Goal: Find specific page/section: Find specific page/section

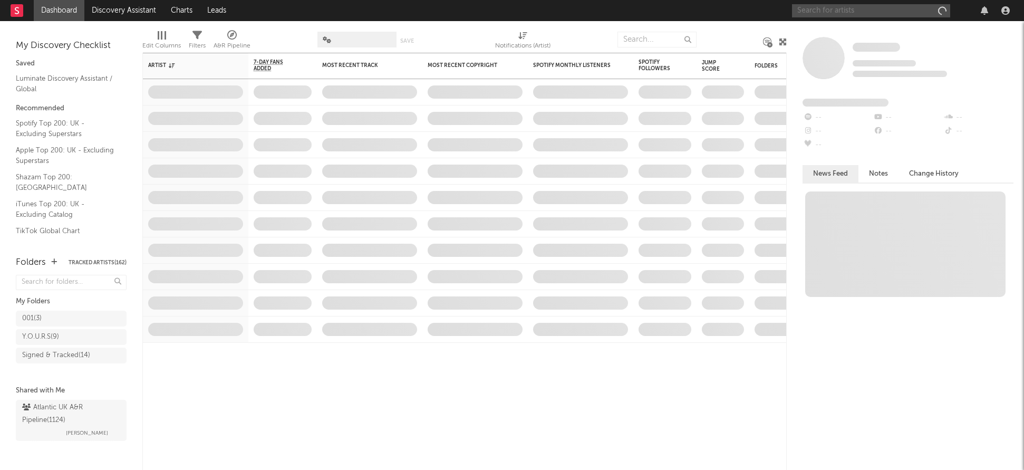
click at [890, 7] on input "text" at bounding box center [871, 10] width 158 height 13
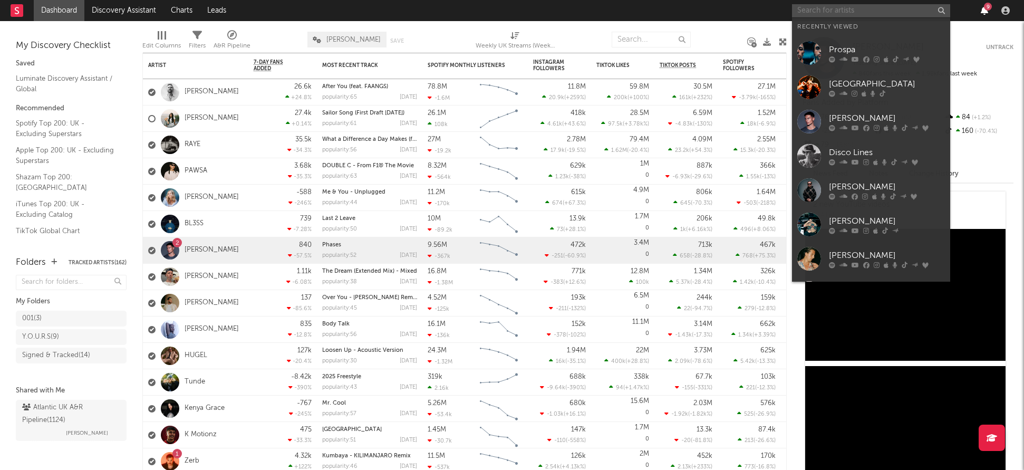
click at [983, 8] on icon "button" at bounding box center [983, 10] width 7 height 8
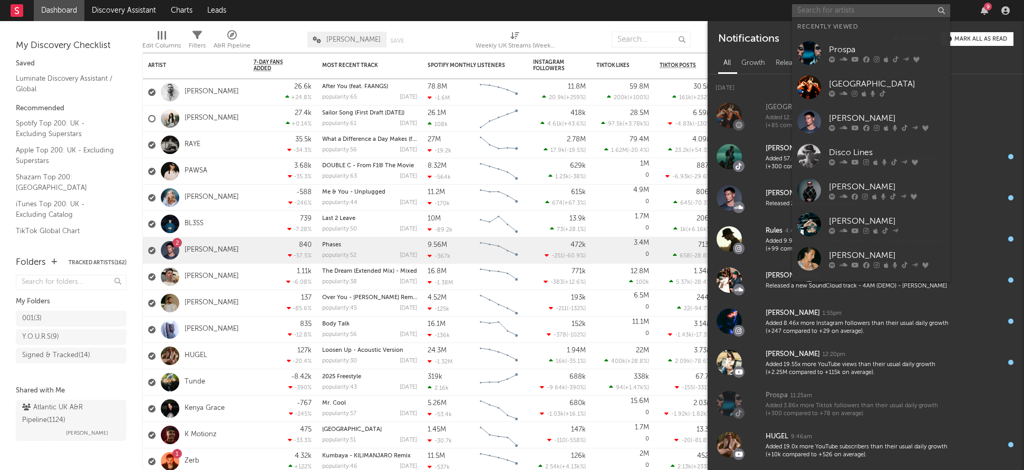
click at [843, 10] on input "text" at bounding box center [871, 10] width 158 height 13
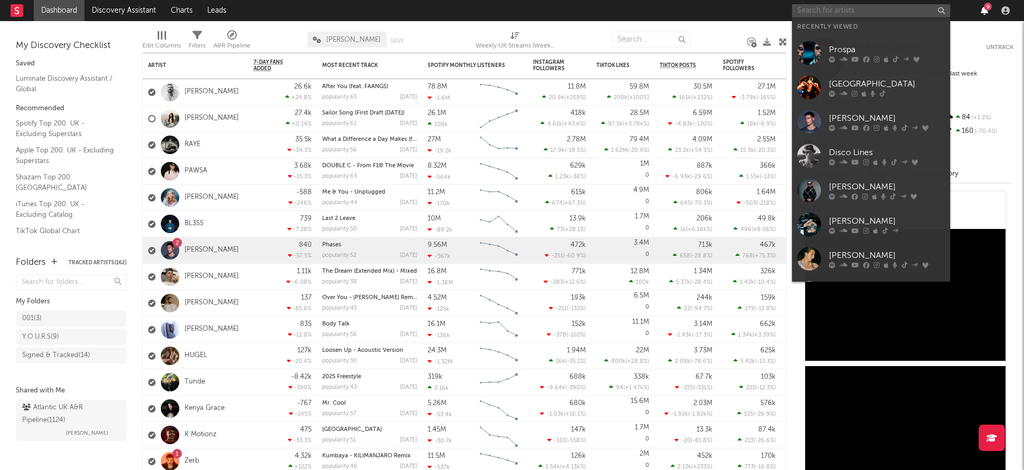
click at [987, 11] on icon "button" at bounding box center [983, 10] width 7 height 8
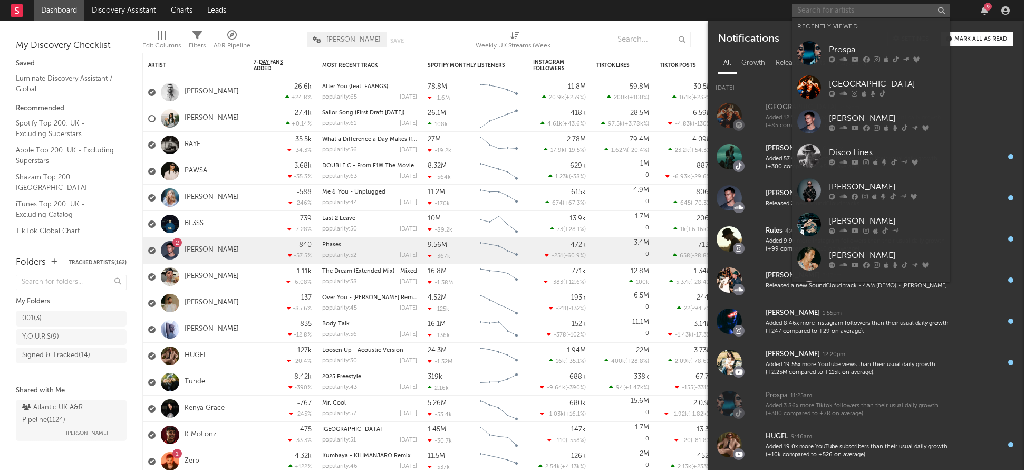
click at [983, 7] on div "9" at bounding box center [987, 7] width 8 height 8
